Goal: Task Accomplishment & Management: Use online tool/utility

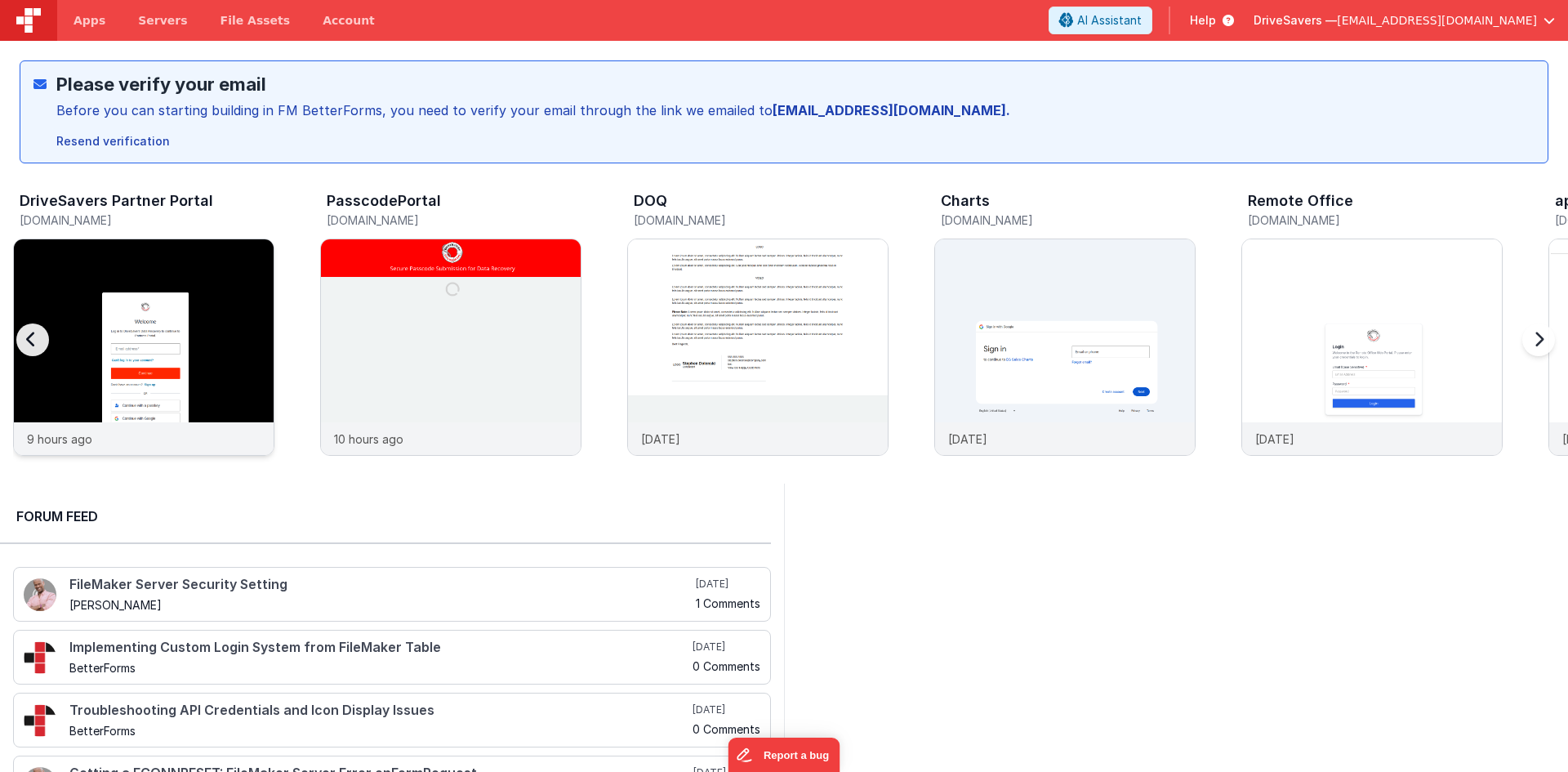
click at [198, 311] on img at bounding box center [143, 369] width 260 height 260
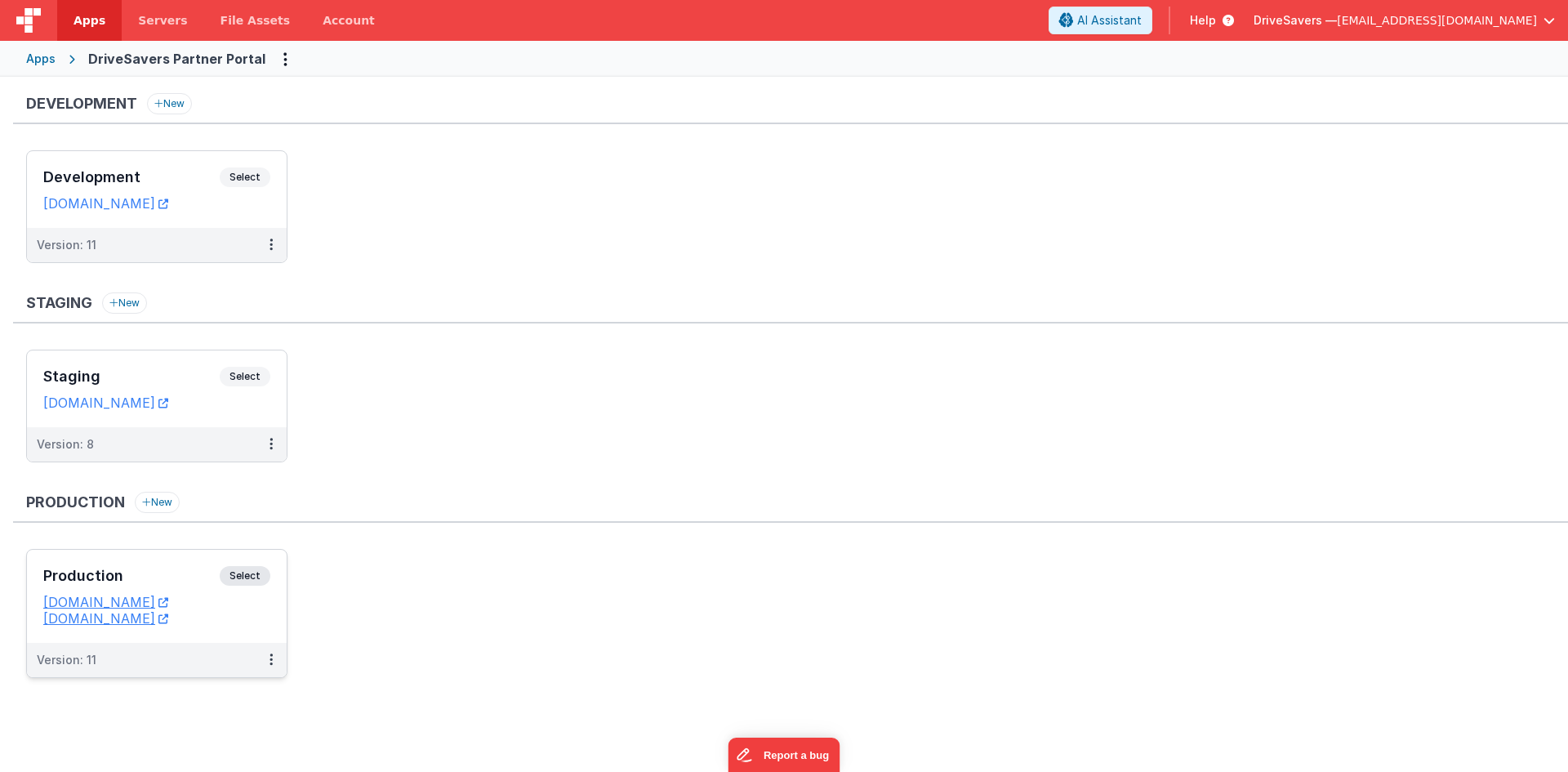
click at [142, 571] on h3 "Production" at bounding box center [131, 576] width 176 height 16
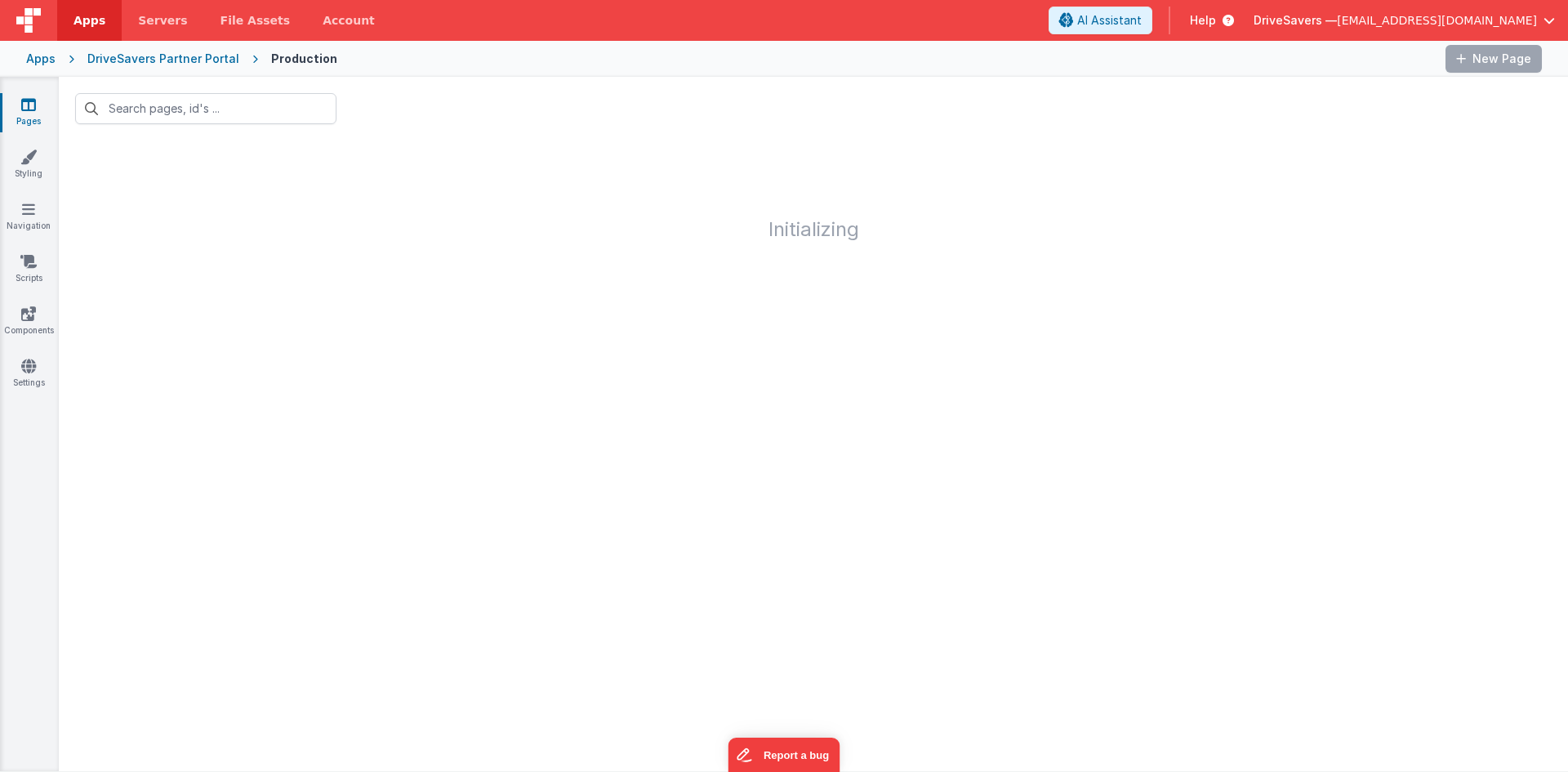
click at [203, 62] on div "DriveSavers Partner Portal" at bounding box center [163, 58] width 152 height 16
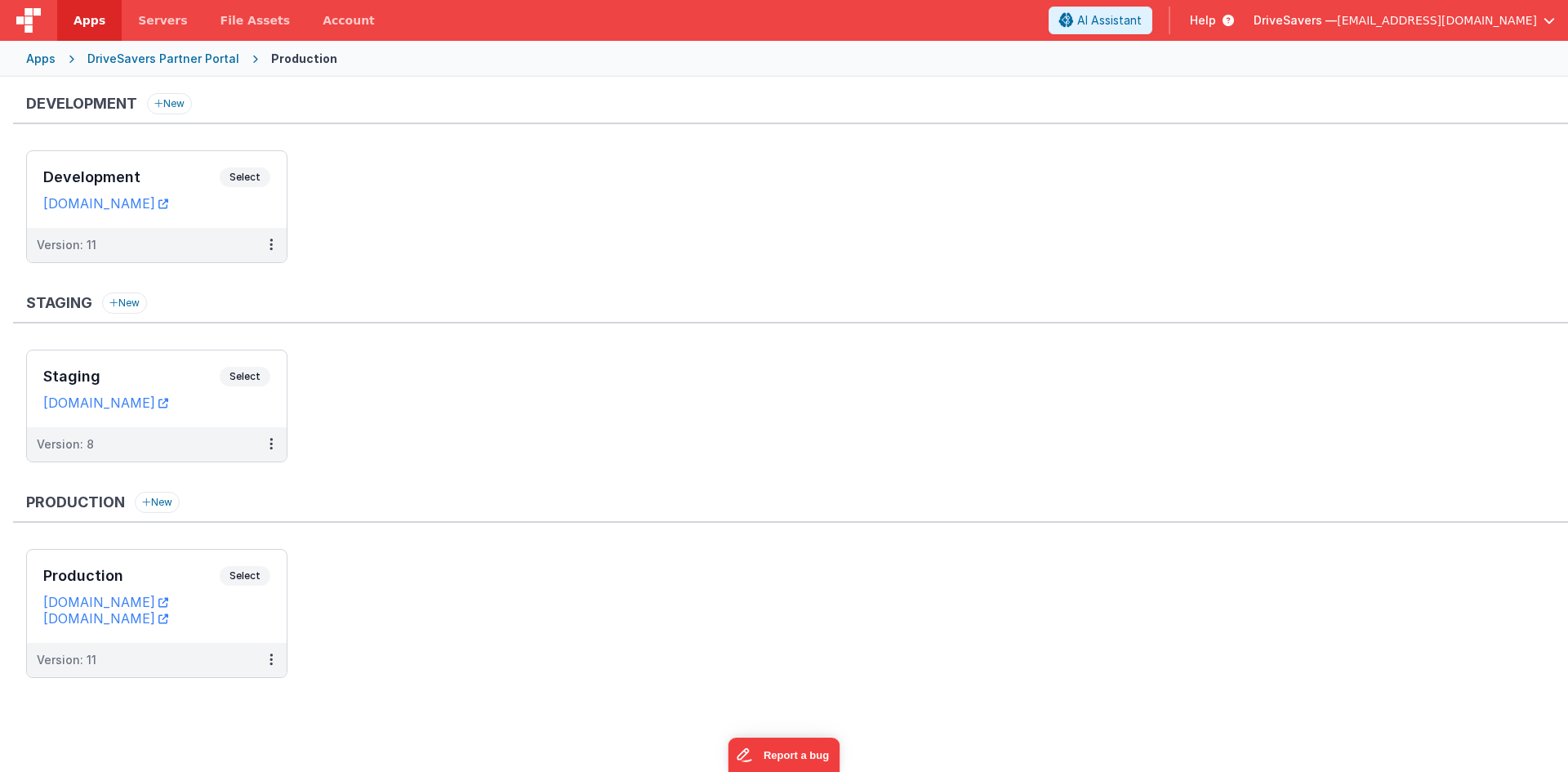
click at [113, 29] on link "Apps" at bounding box center [89, 20] width 65 height 40
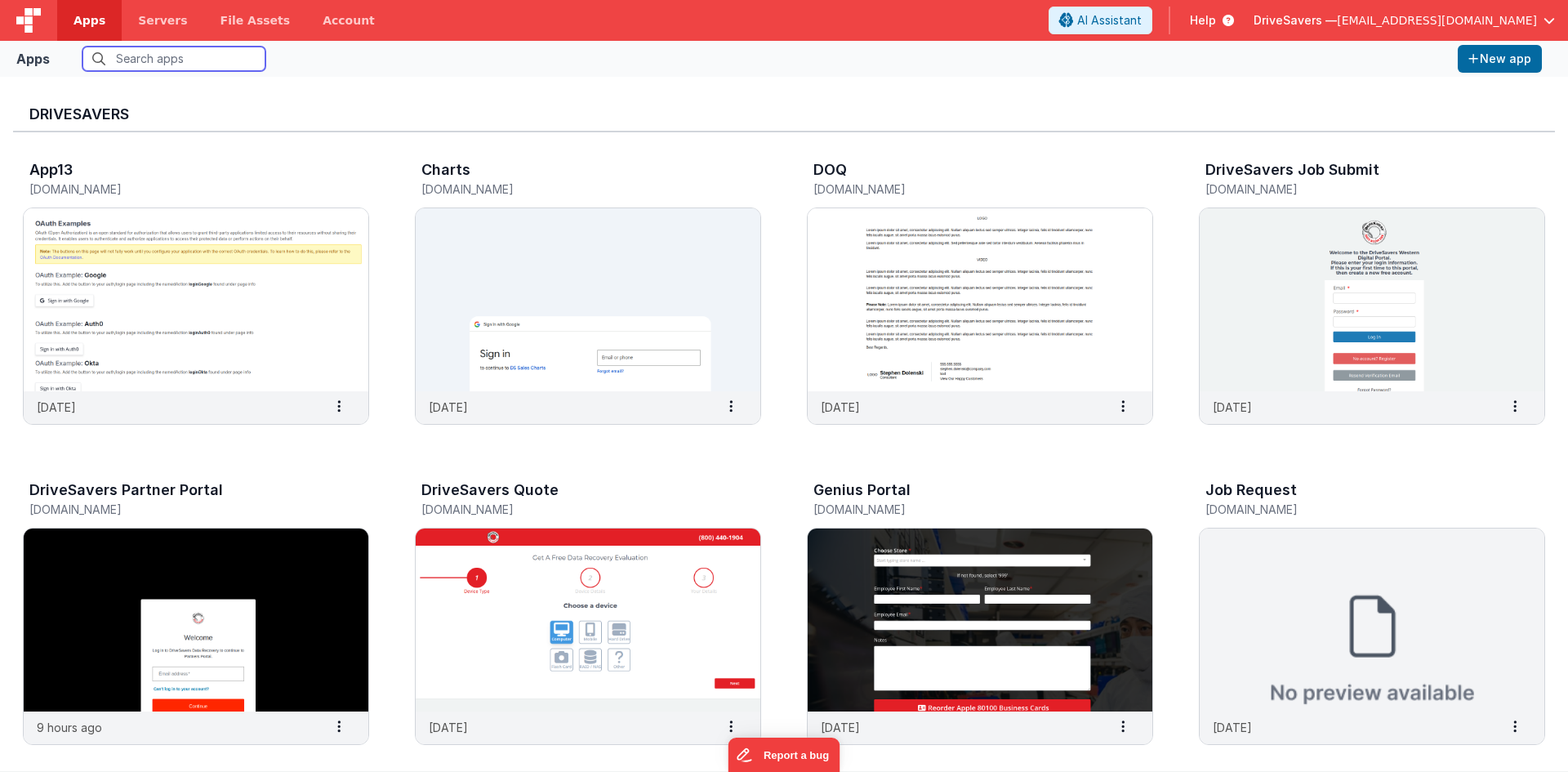
click at [209, 60] on input "text" at bounding box center [174, 58] width 183 height 24
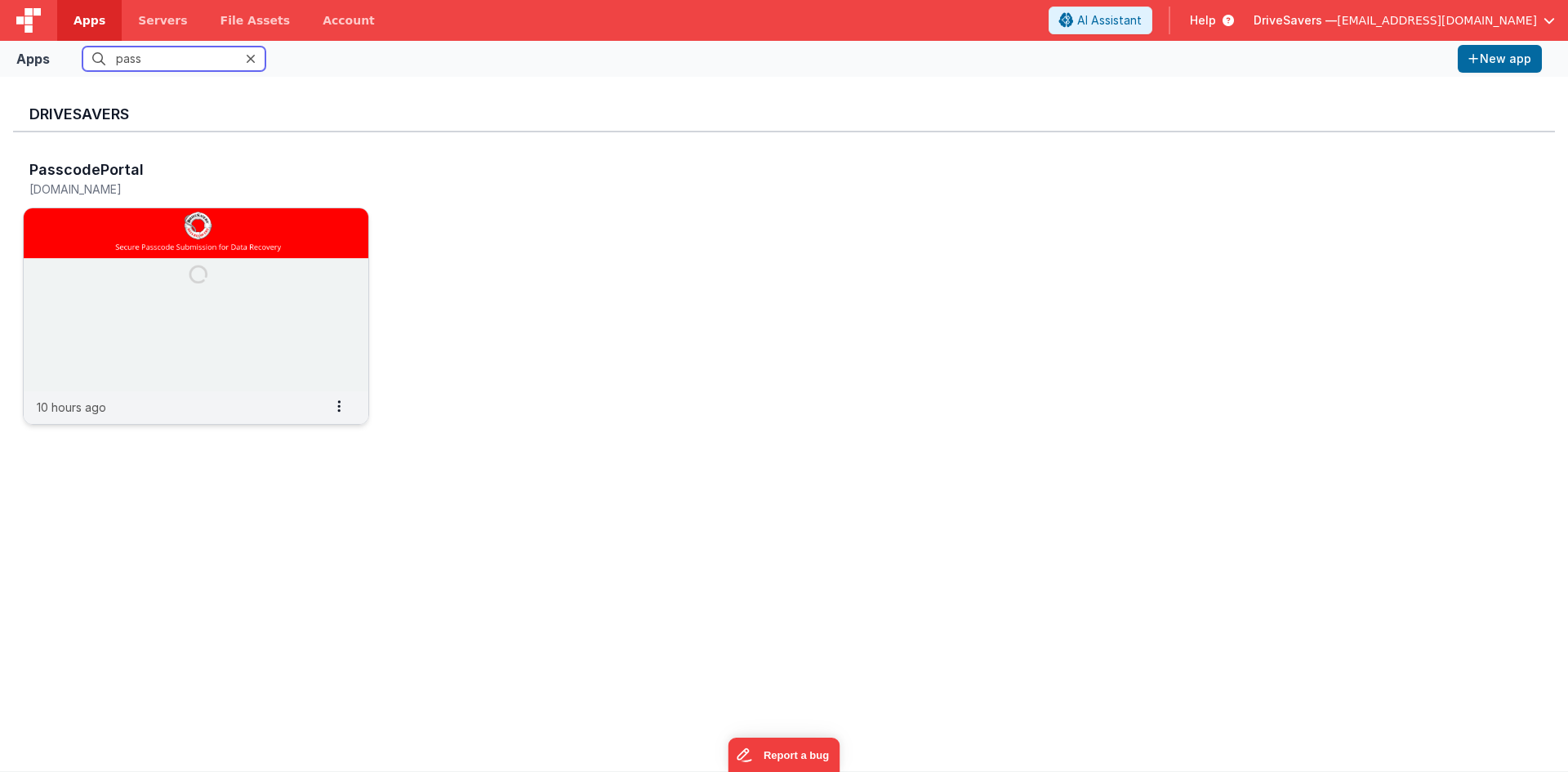
type input "pass"
click at [277, 275] on img at bounding box center [195, 299] width 345 height 183
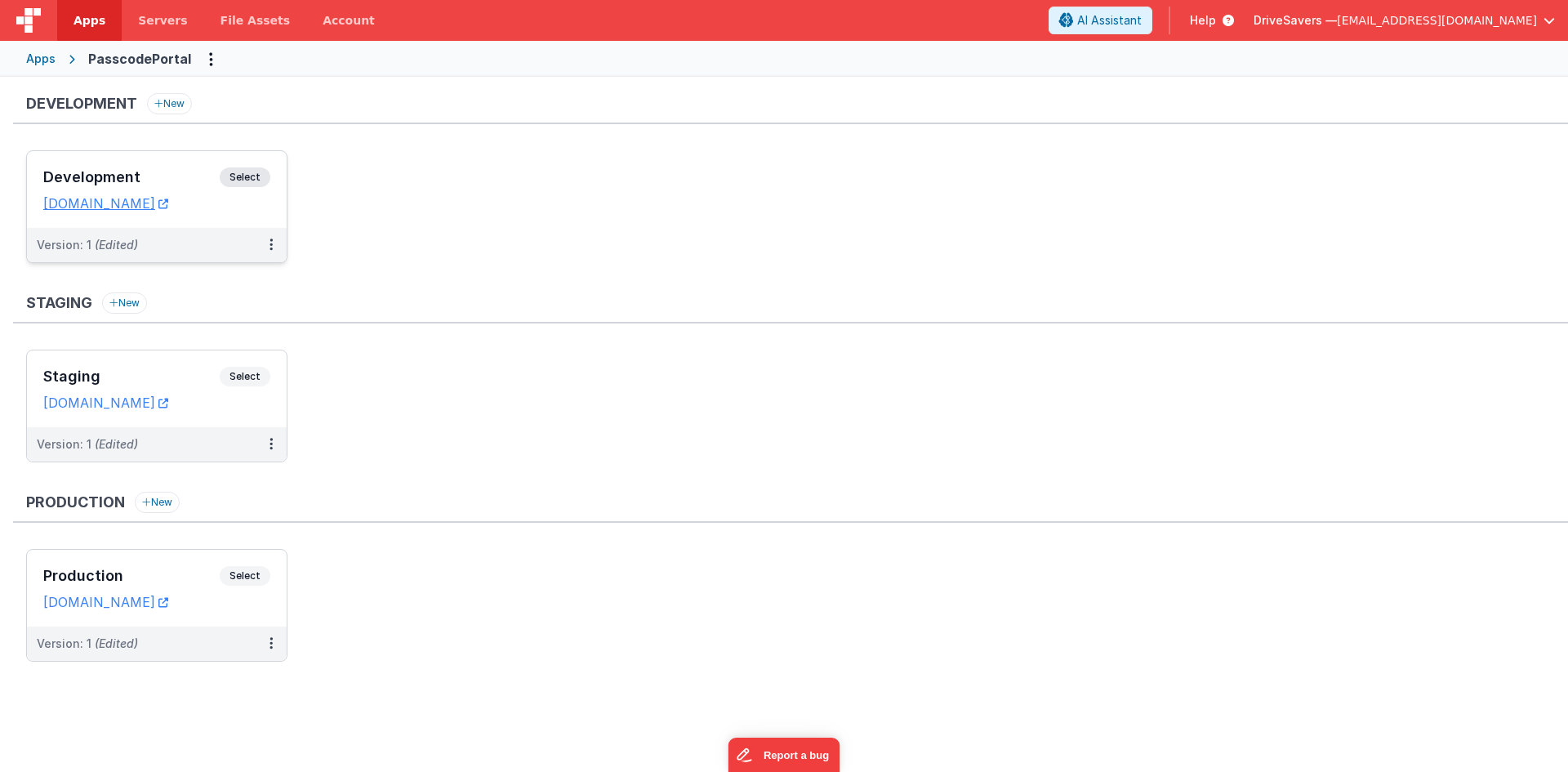
click at [106, 174] on h3 "Development" at bounding box center [131, 177] width 176 height 16
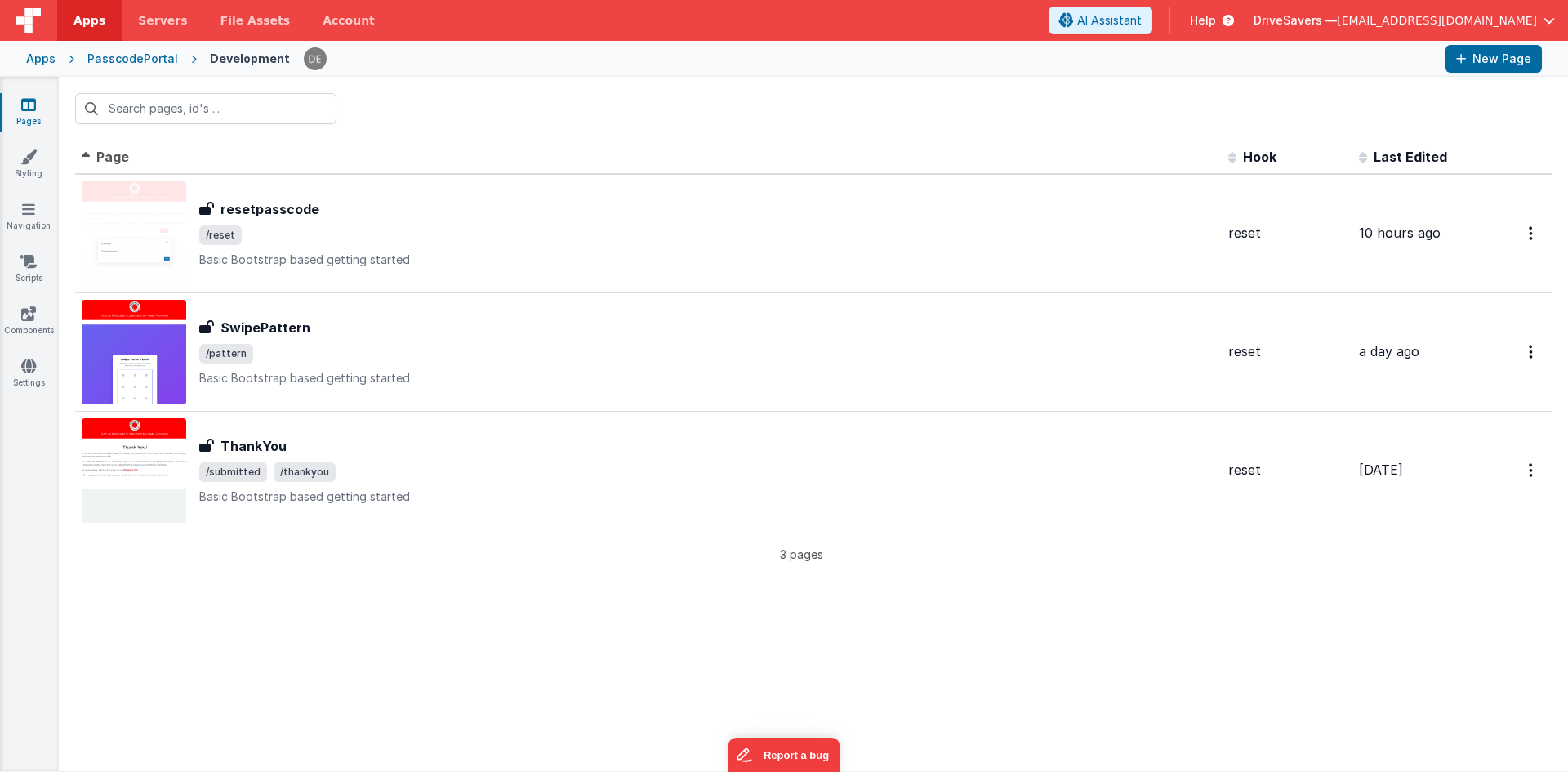
click at [734, 111] on div at bounding box center [814, 109] width 1510 height 64
click at [147, 60] on div "PasscodePortal" at bounding box center [133, 58] width 91 height 16
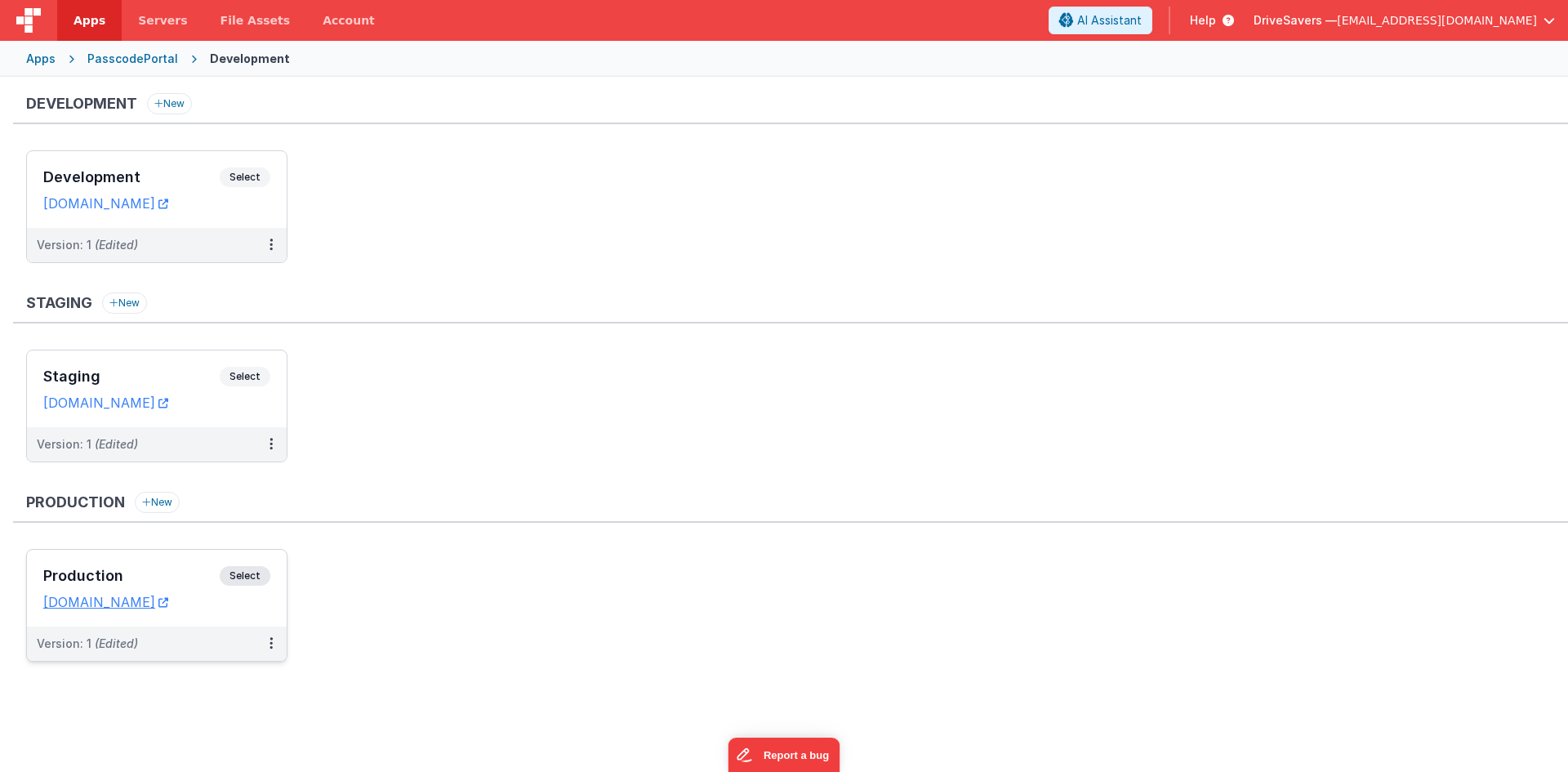
click at [152, 573] on h3 "Production" at bounding box center [131, 576] width 176 height 16
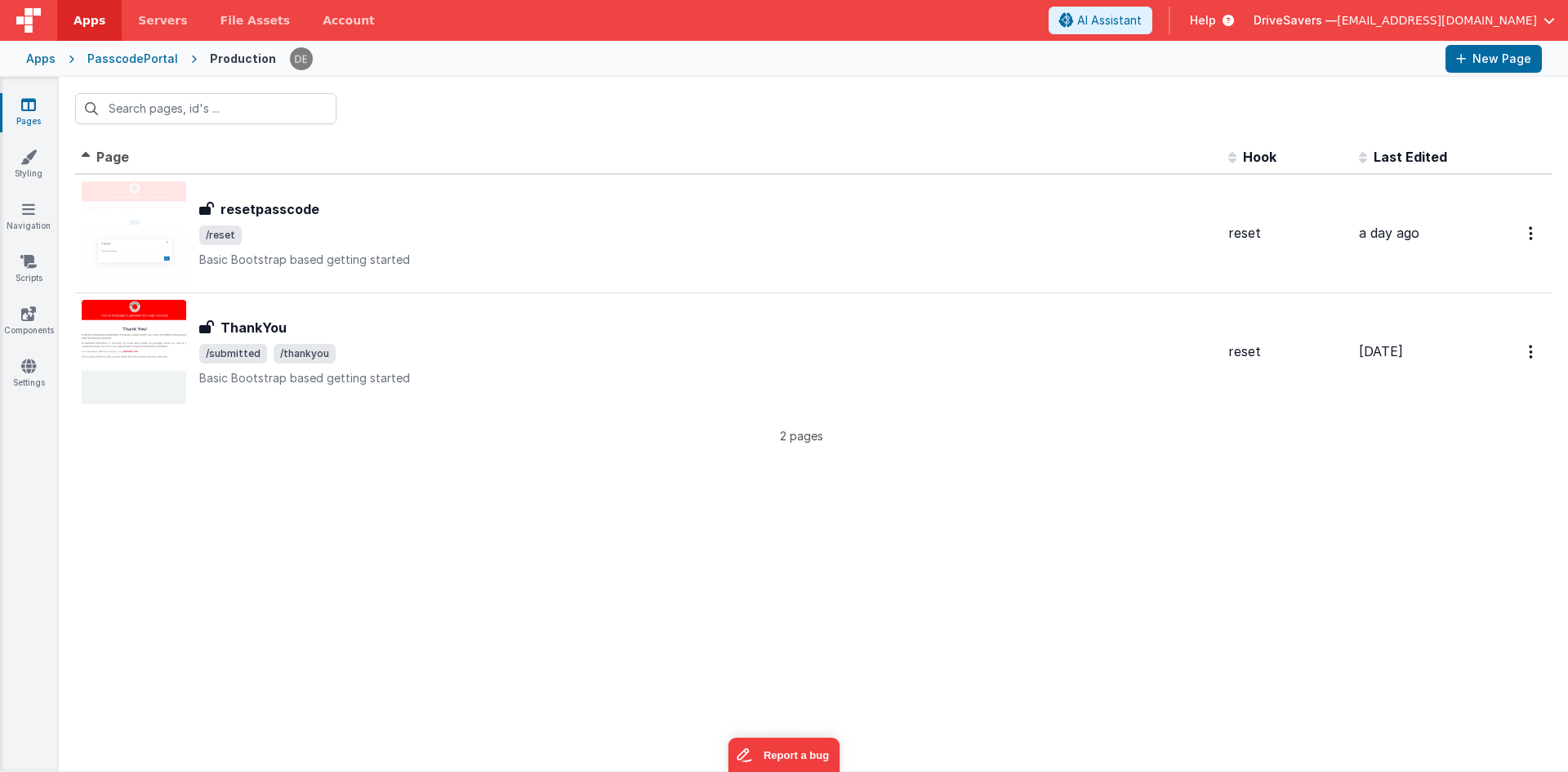
click at [27, 117] on link "Pages" at bounding box center [29, 112] width 59 height 33
click at [33, 114] on link "Pages" at bounding box center [29, 112] width 59 height 33
click at [8, 99] on link "Pages" at bounding box center [29, 112] width 59 height 33
click at [28, 110] on icon at bounding box center [28, 104] width 14 height 16
click at [394, 126] on div at bounding box center [814, 109] width 1510 height 64
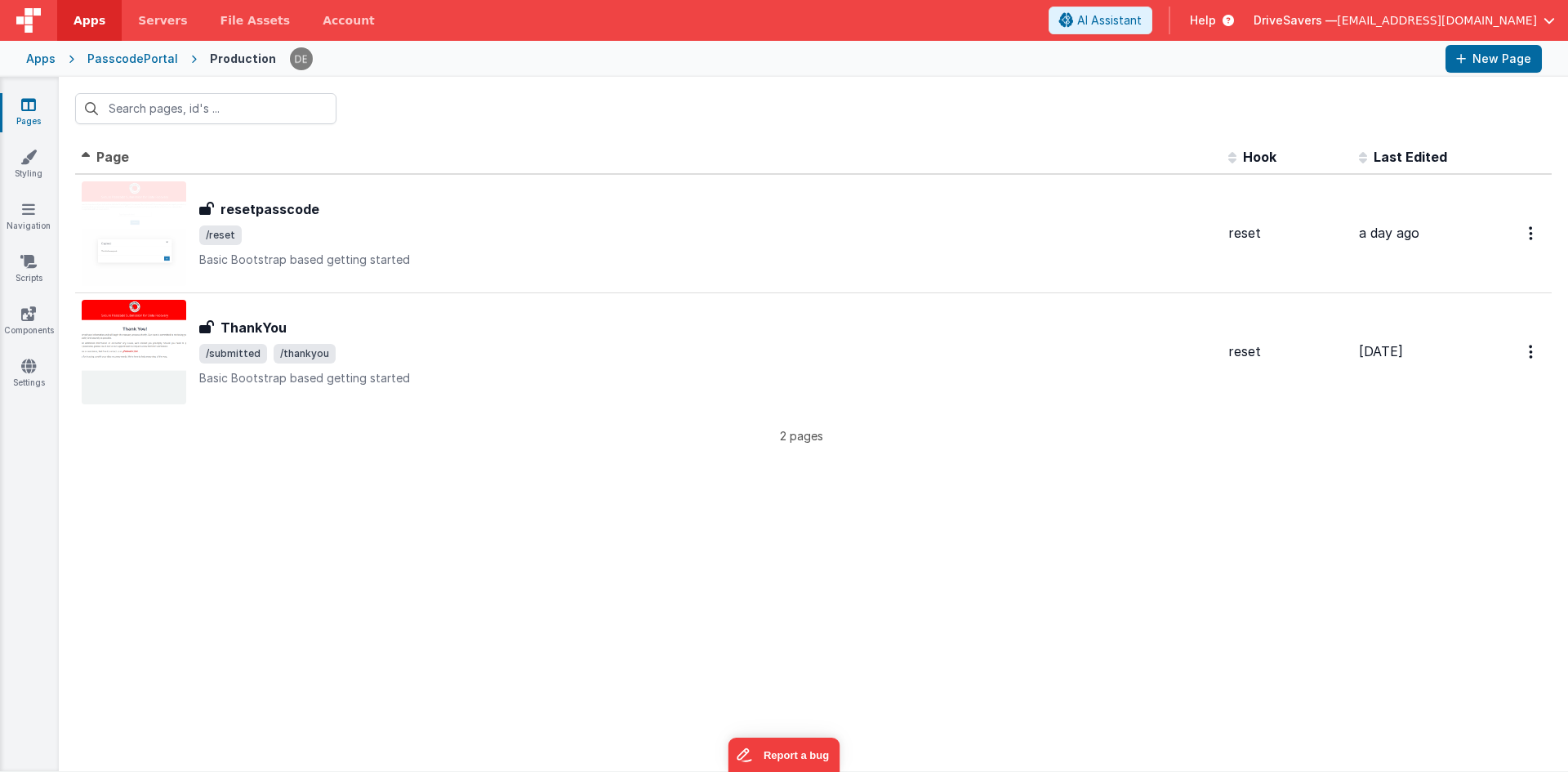
click at [375, 142] on th "Page" at bounding box center [648, 158] width 1147 height 33
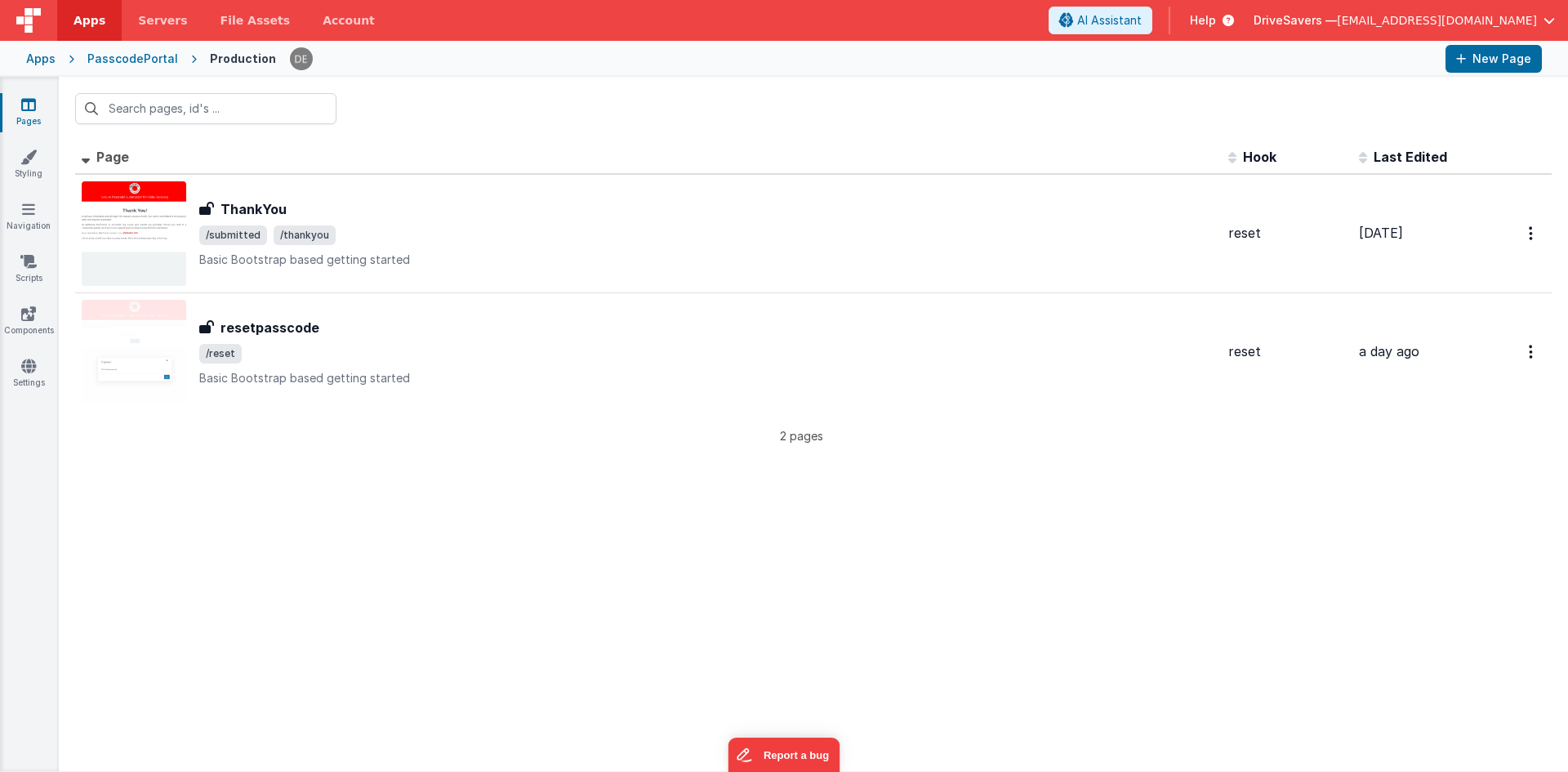
click at [35, 105] on icon at bounding box center [28, 104] width 14 height 16
click at [128, 59] on div "PasscodePortal" at bounding box center [133, 58] width 91 height 16
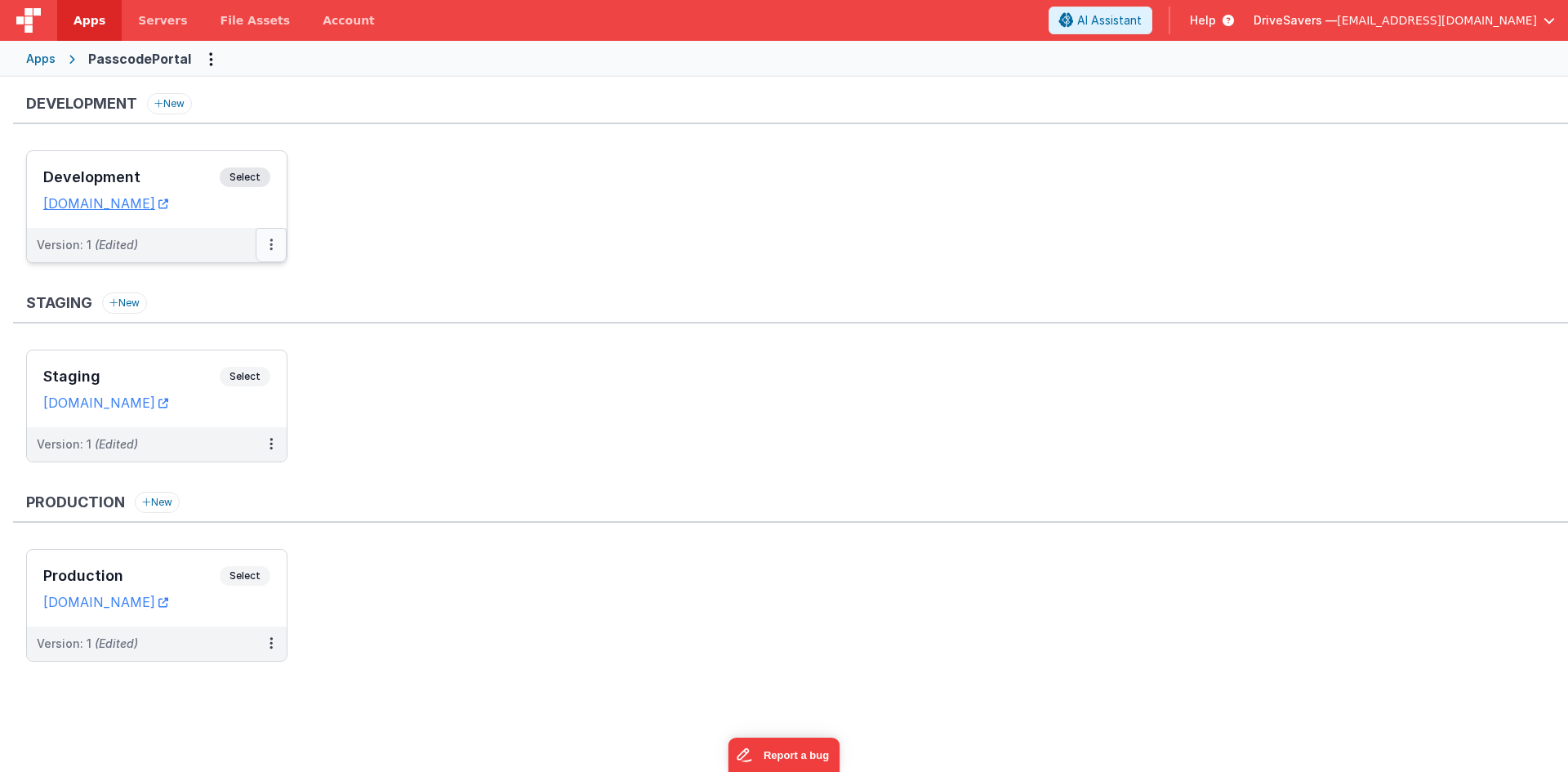
click at [276, 243] on button at bounding box center [270, 244] width 31 height 35
click at [251, 336] on link "Deploy..." at bounding box center [215, 340] width 144 height 29
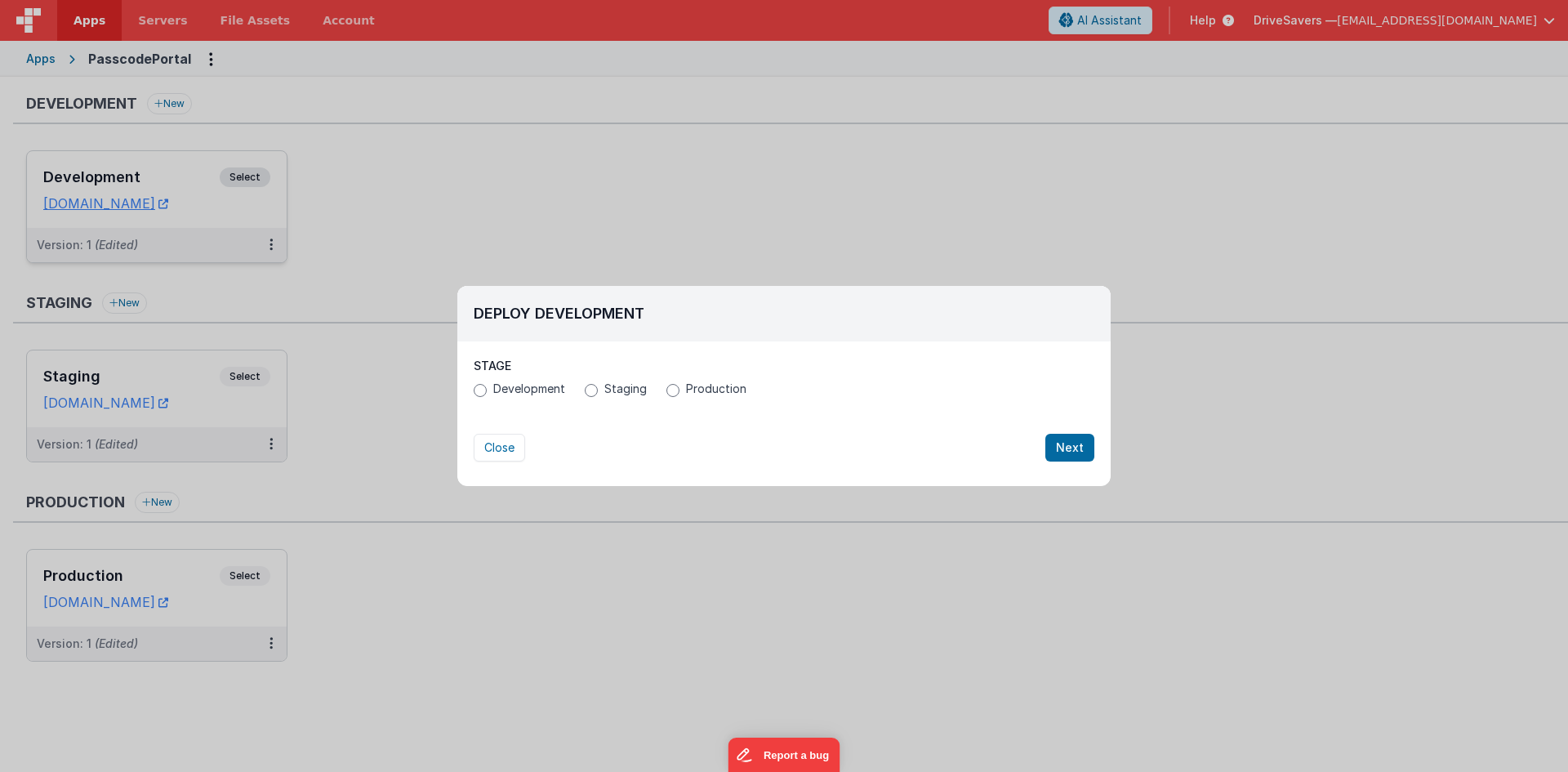
click at [677, 391] on label "Production" at bounding box center [706, 389] width 80 height 16
click at [677, 391] on input "Production" at bounding box center [673, 391] width 13 height 13
radio input "true"
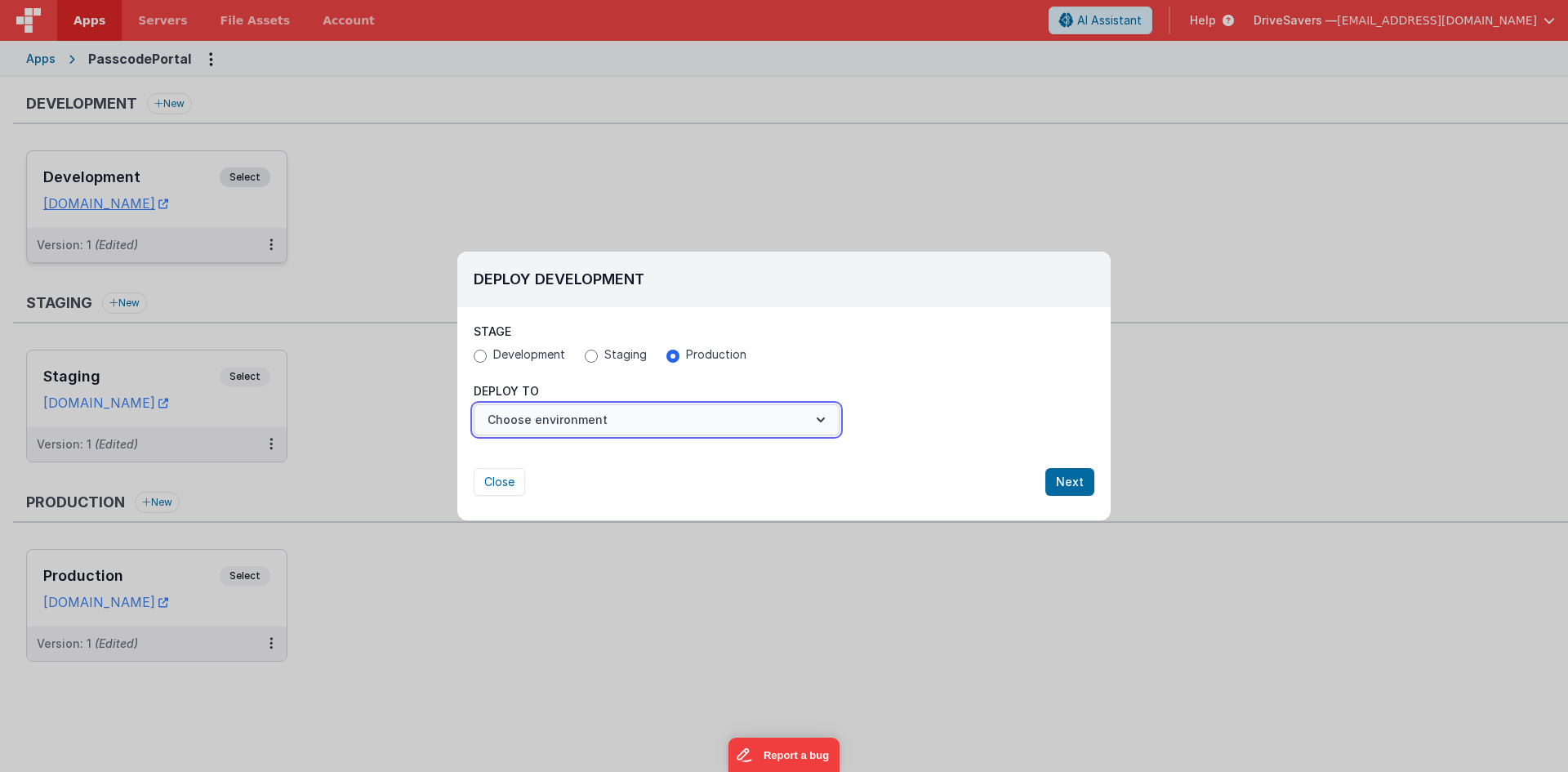
click at [643, 422] on button "Choose environment" at bounding box center [656, 420] width 366 height 31
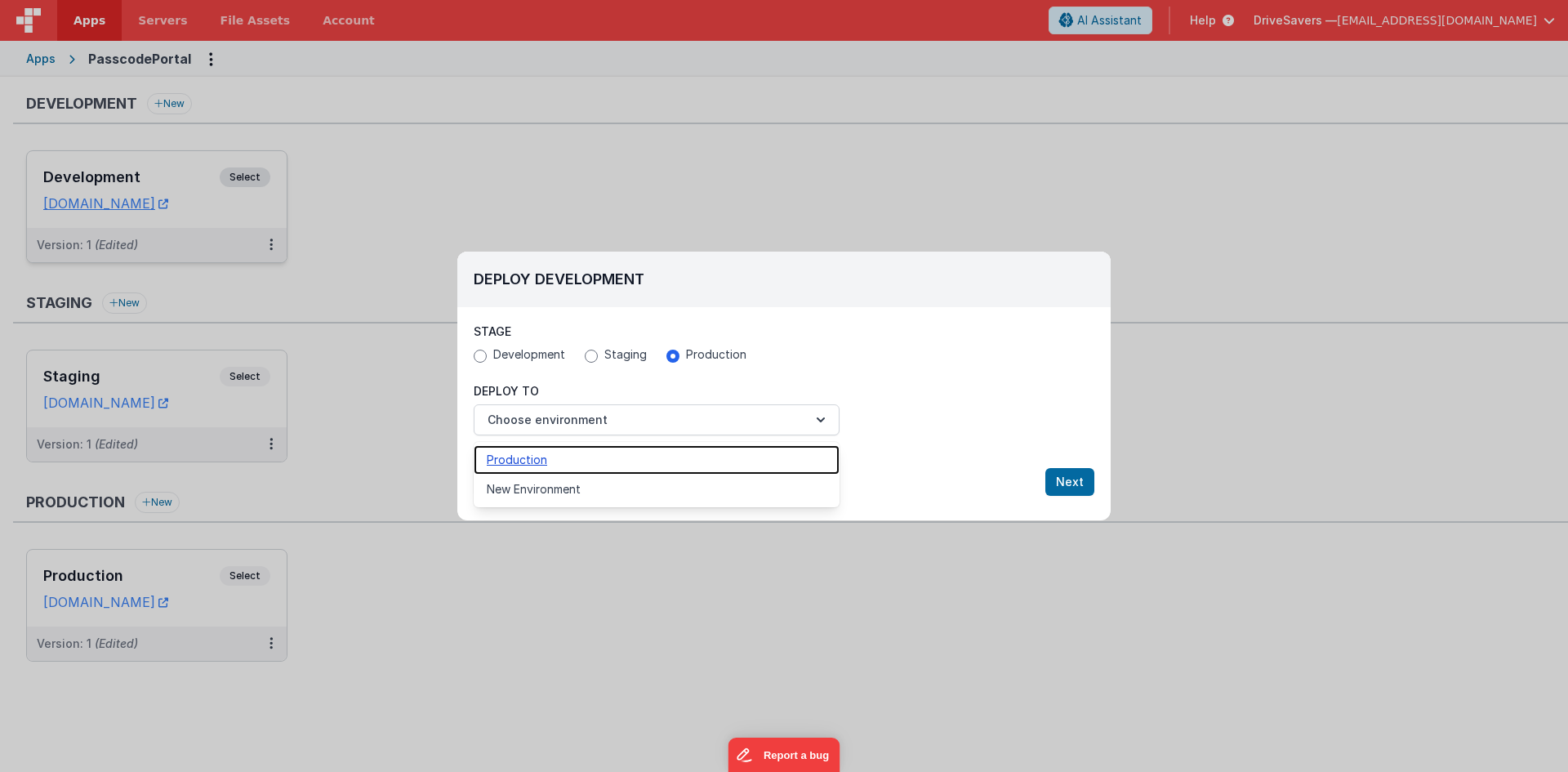
click at [634, 456] on link "Production" at bounding box center [656, 459] width 366 height 29
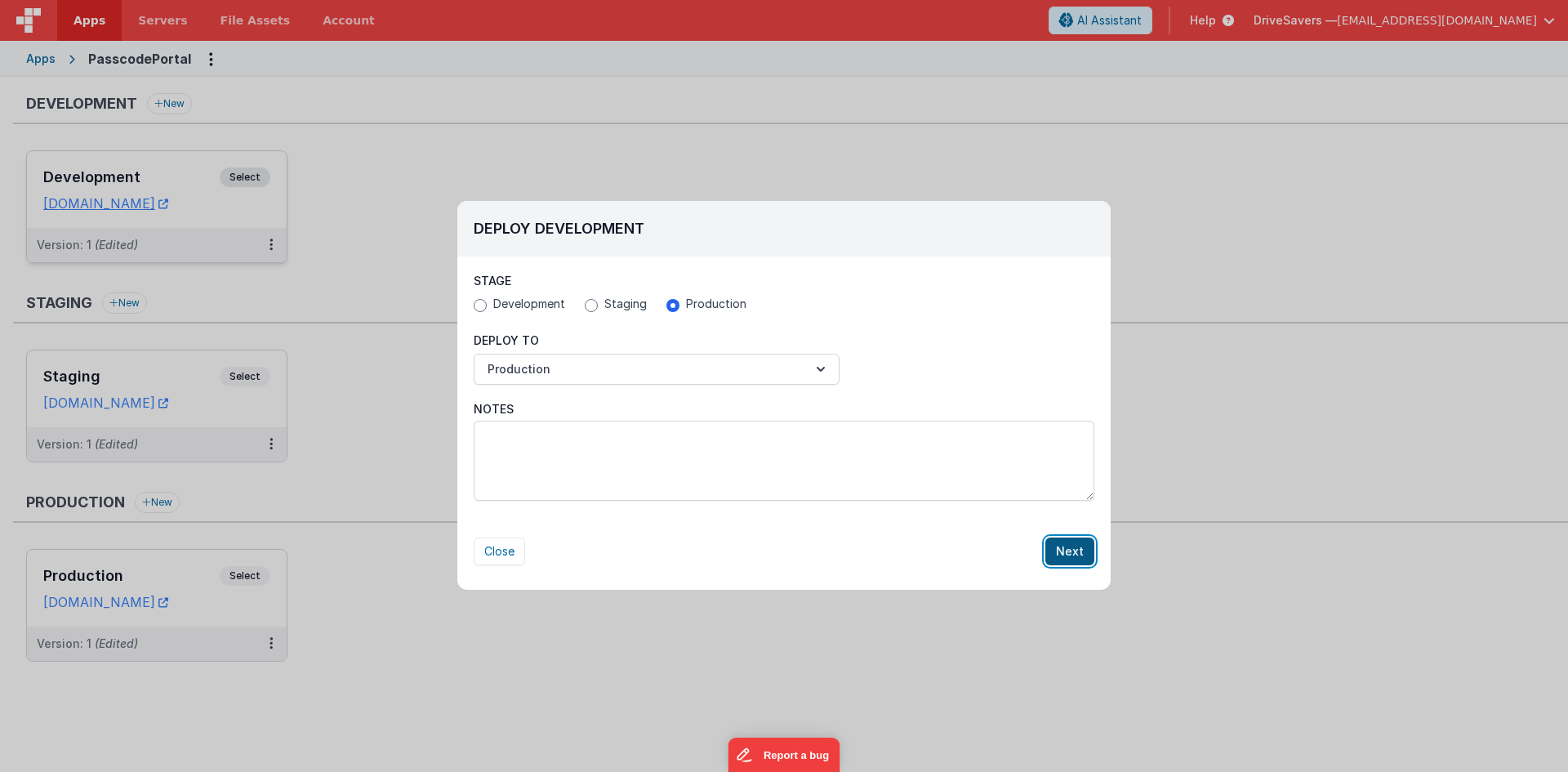
click at [1066, 547] on button "Next" at bounding box center [1070, 551] width 49 height 28
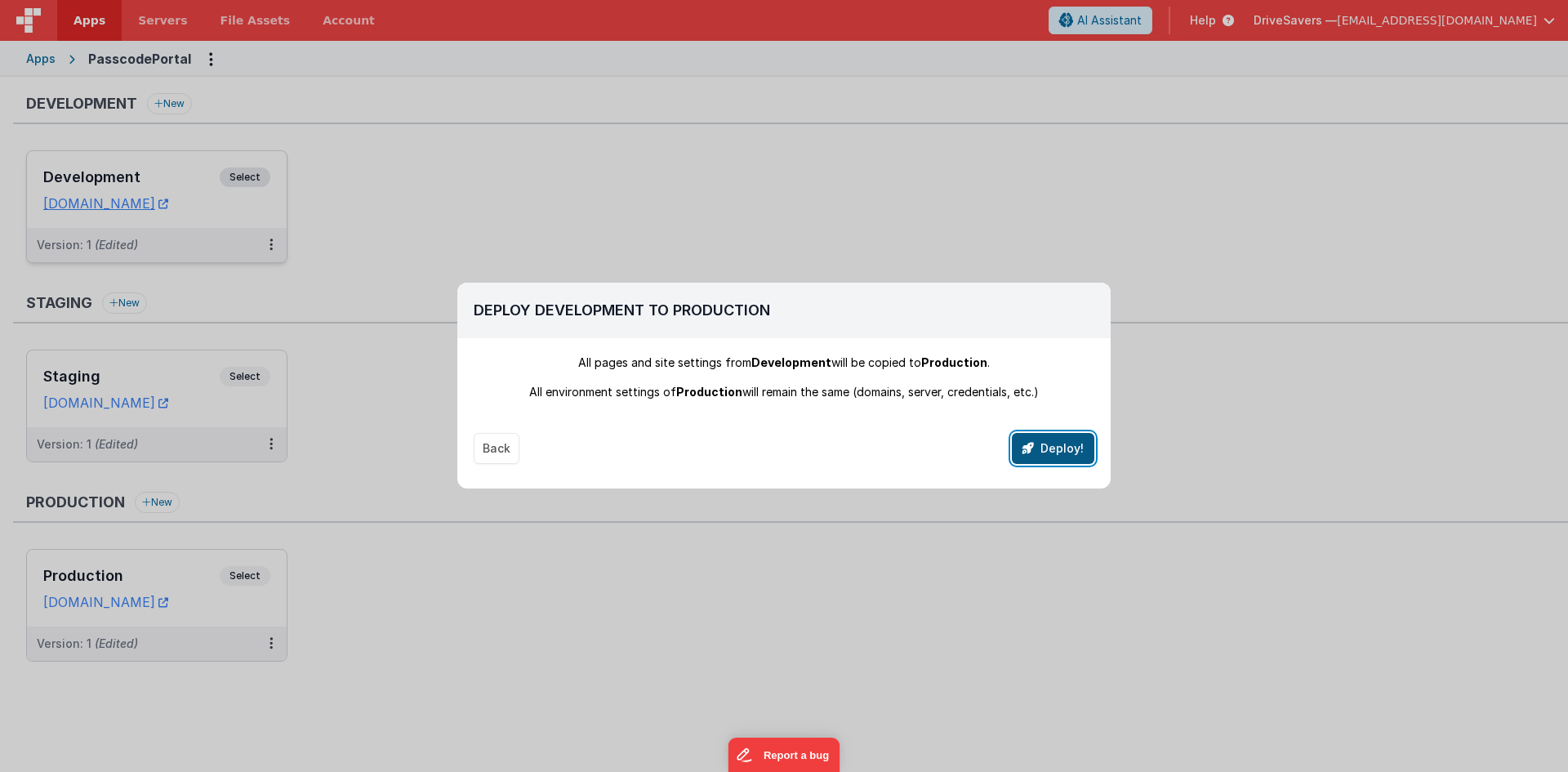
click at [1071, 453] on button "Deploy!" at bounding box center [1053, 448] width 83 height 31
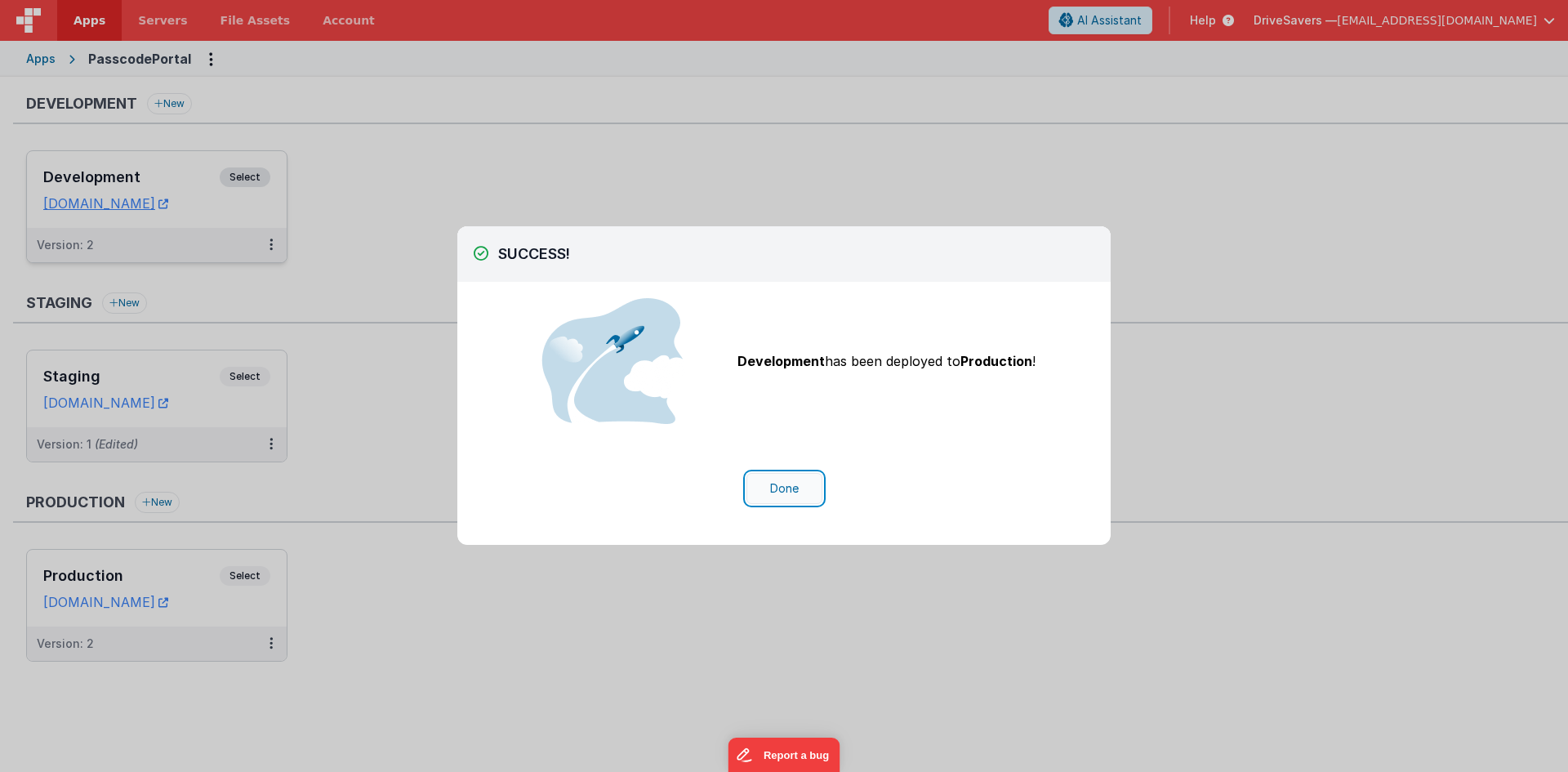
click at [784, 483] on button "Done" at bounding box center [784, 488] width 76 height 31
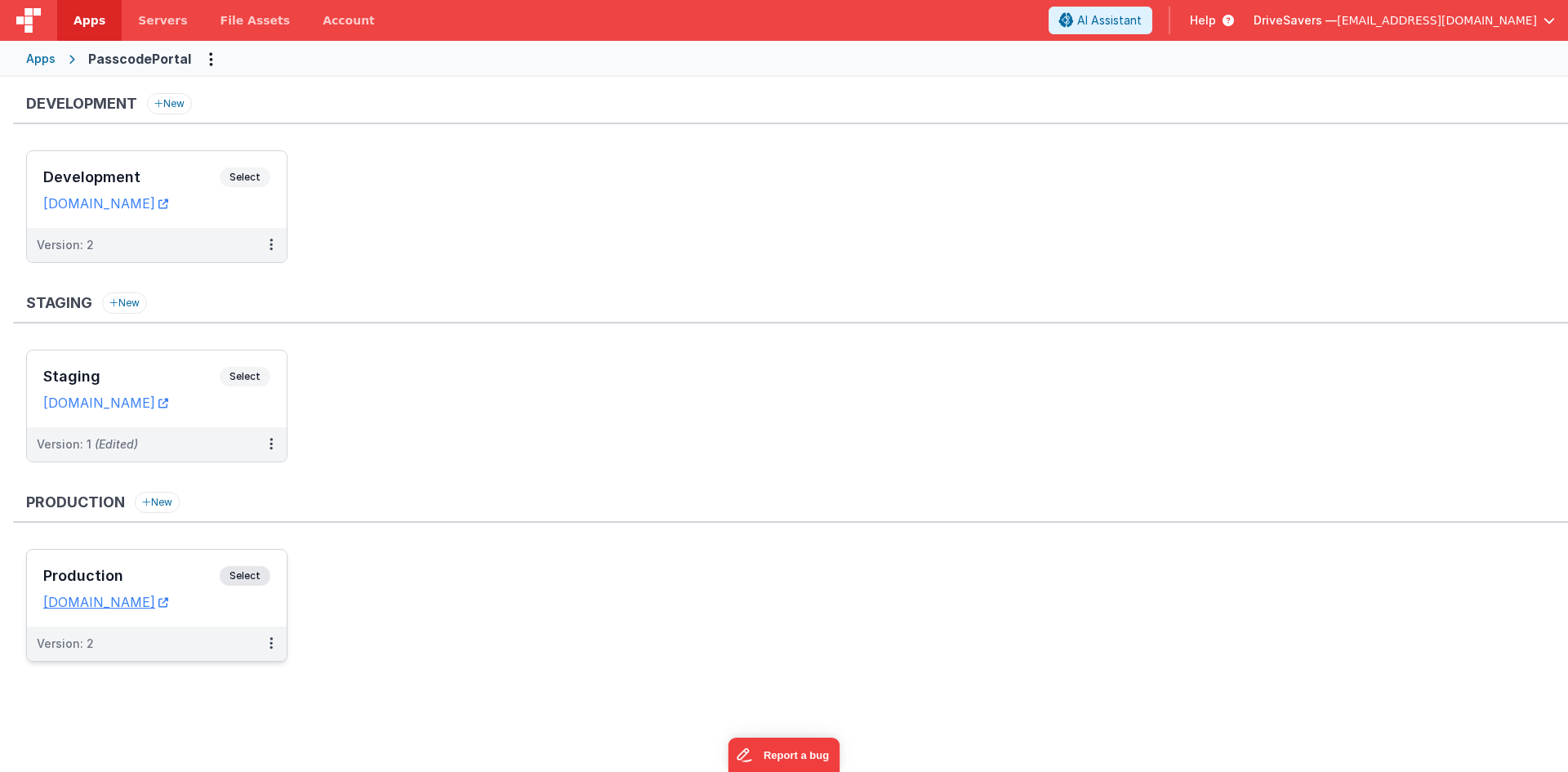
click at [177, 566] on div "Production Select" at bounding box center [157, 580] width 227 height 28
